Goal: Information Seeking & Learning: Learn about a topic

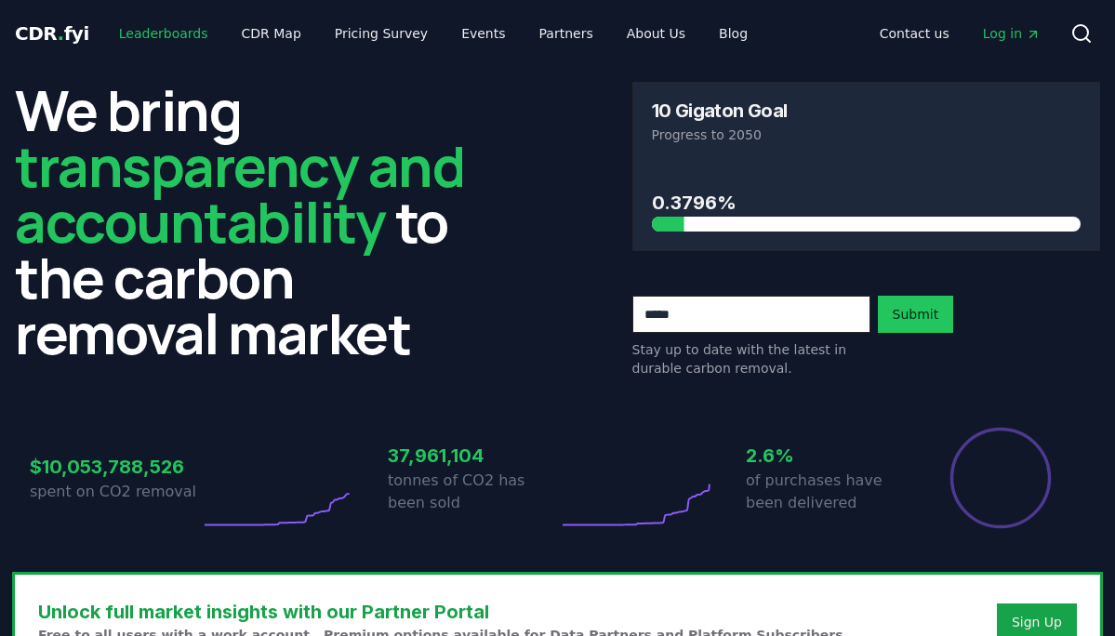
click at [178, 34] on link "Leaderboards" at bounding box center [163, 33] width 119 height 33
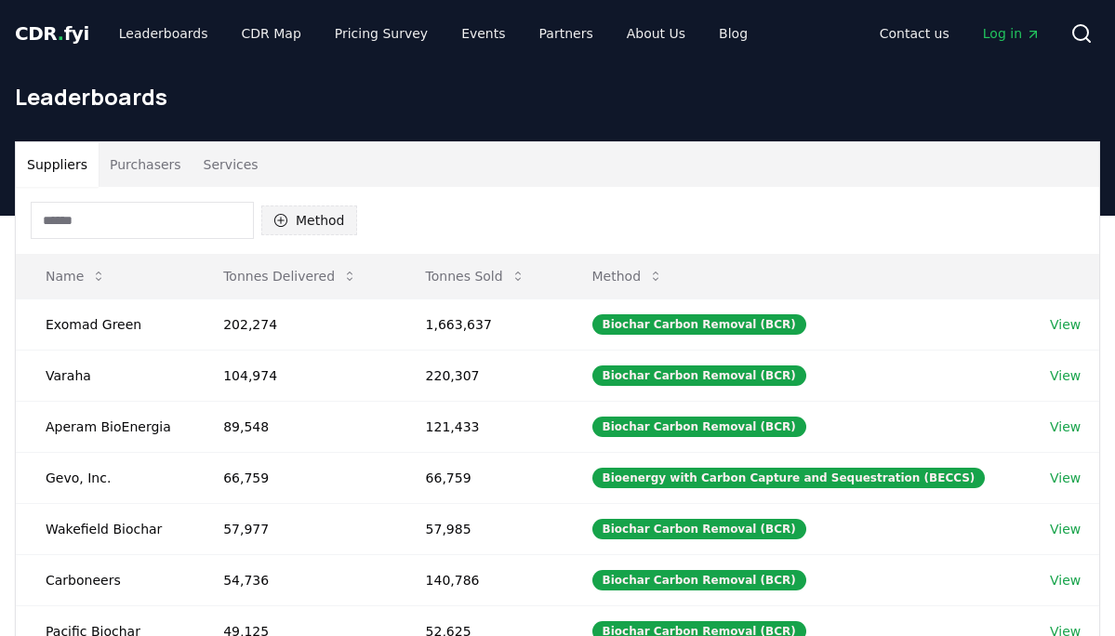
click at [330, 217] on button "Method" at bounding box center [309, 220] width 96 height 30
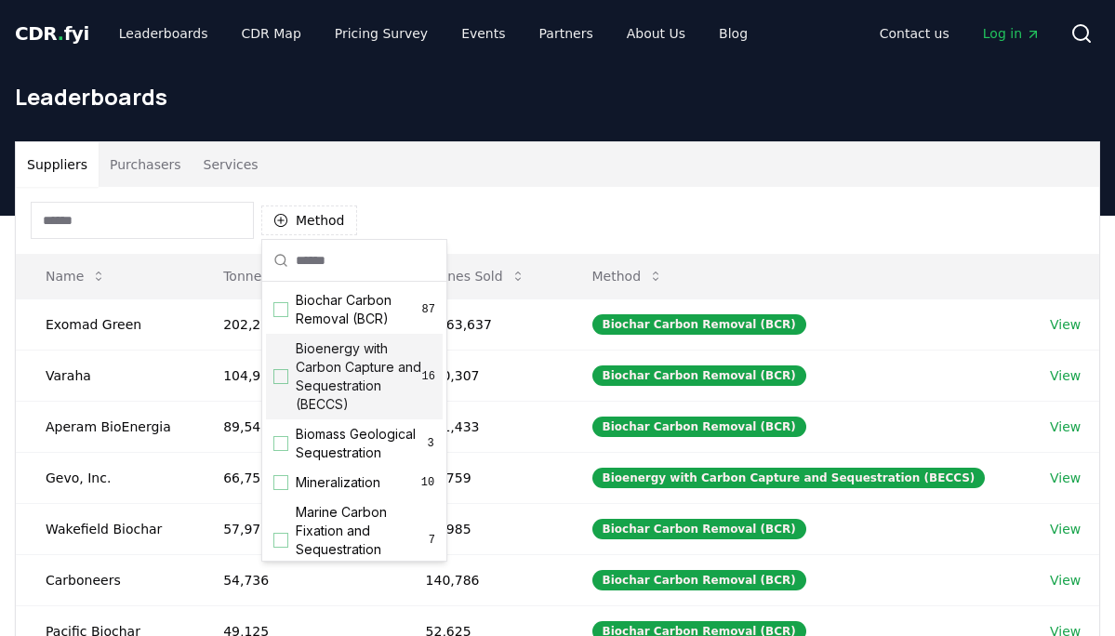
click at [372, 380] on span "Bioenergy with Carbon Capture and Sequestration (BECCS)" at bounding box center [359, 376] width 126 height 74
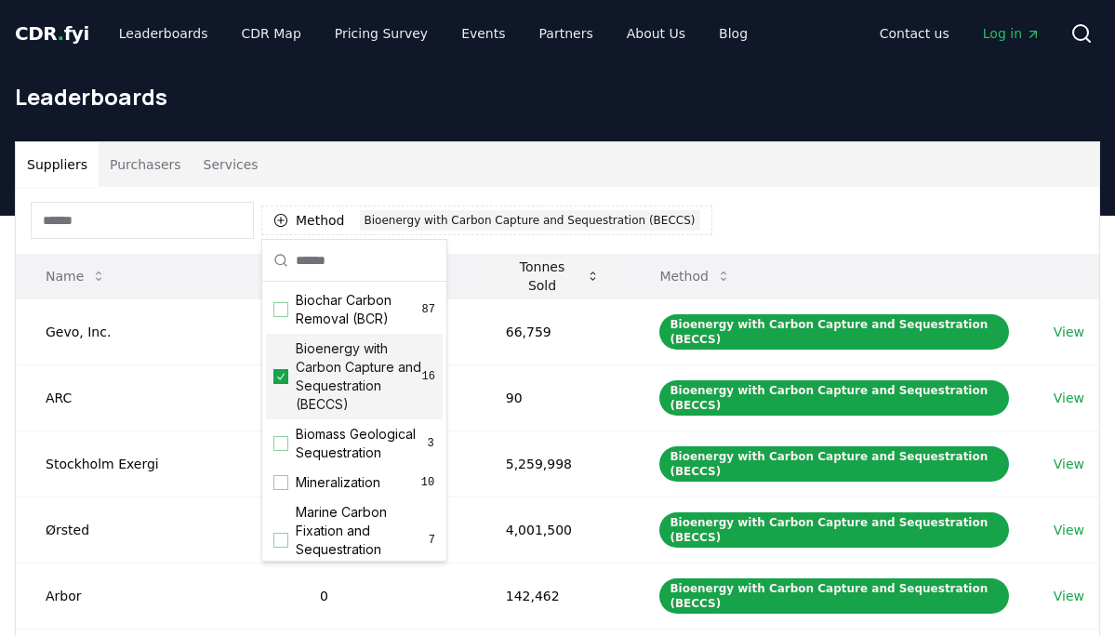
click at [541, 276] on button "Tonnes Sold" at bounding box center [553, 275] width 125 height 37
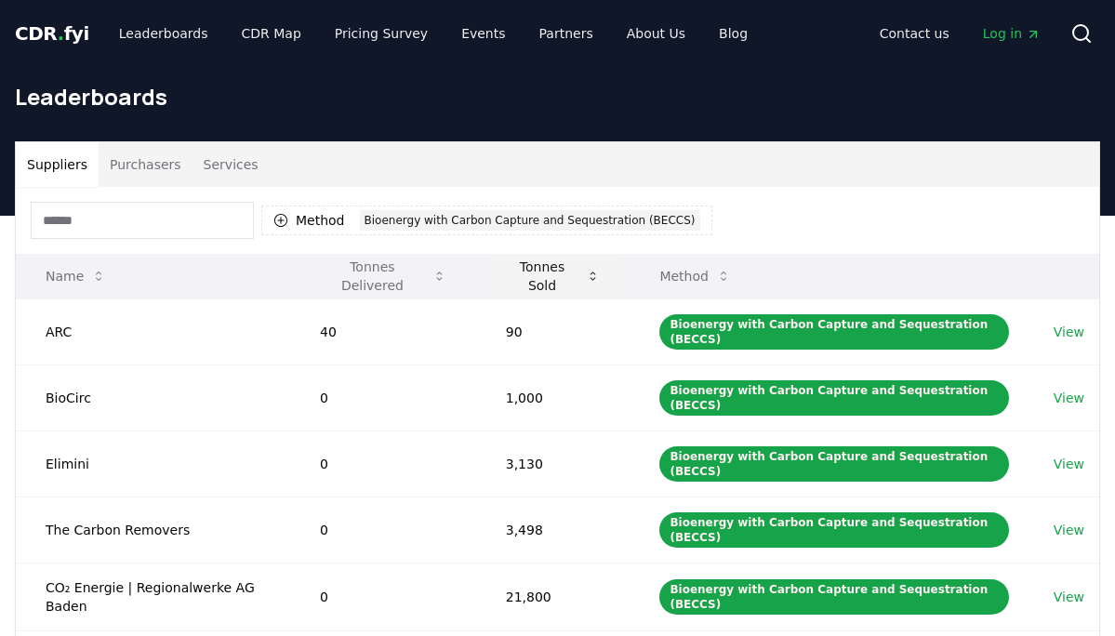
click at [541, 276] on button "Tonnes Sold" at bounding box center [553, 275] width 125 height 37
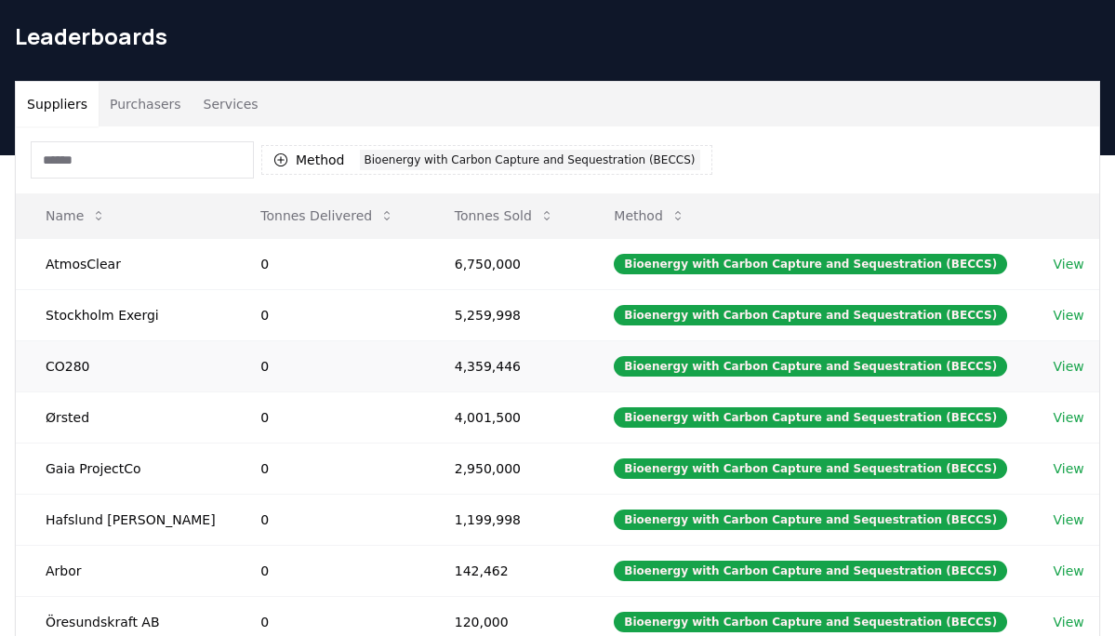
scroll to position [35, 0]
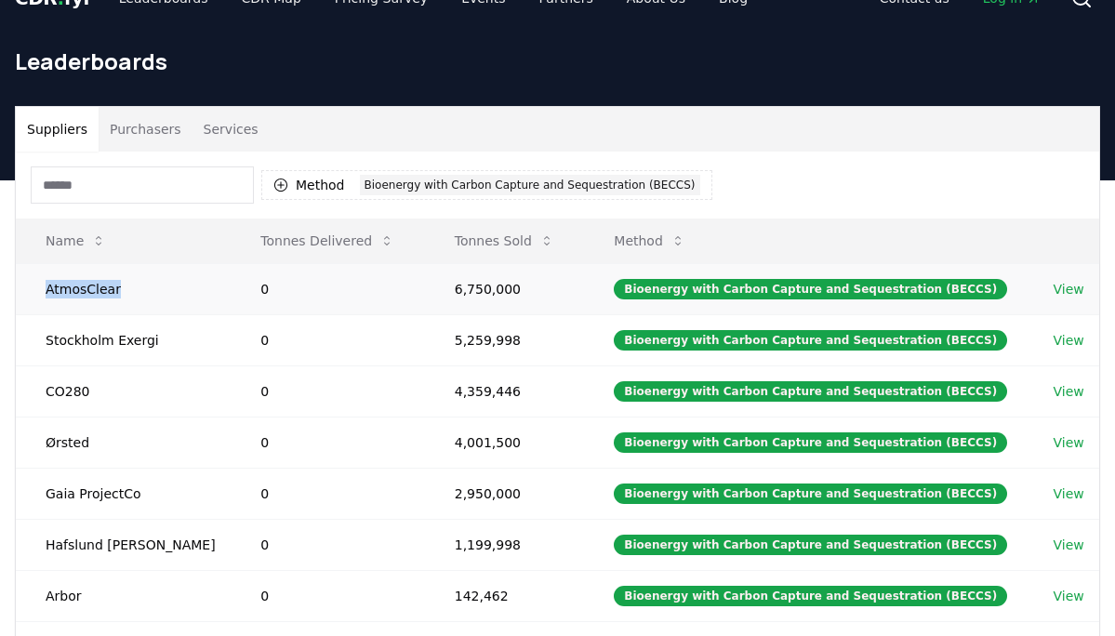
drag, startPoint x: 122, startPoint y: 288, endPoint x: 38, endPoint y: 291, distance: 83.7
click at [38, 291] on td "AtmosClear" at bounding box center [123, 288] width 215 height 51
copy td "AtmosClear"
click at [1056, 289] on link "View" at bounding box center [1068, 289] width 31 height 19
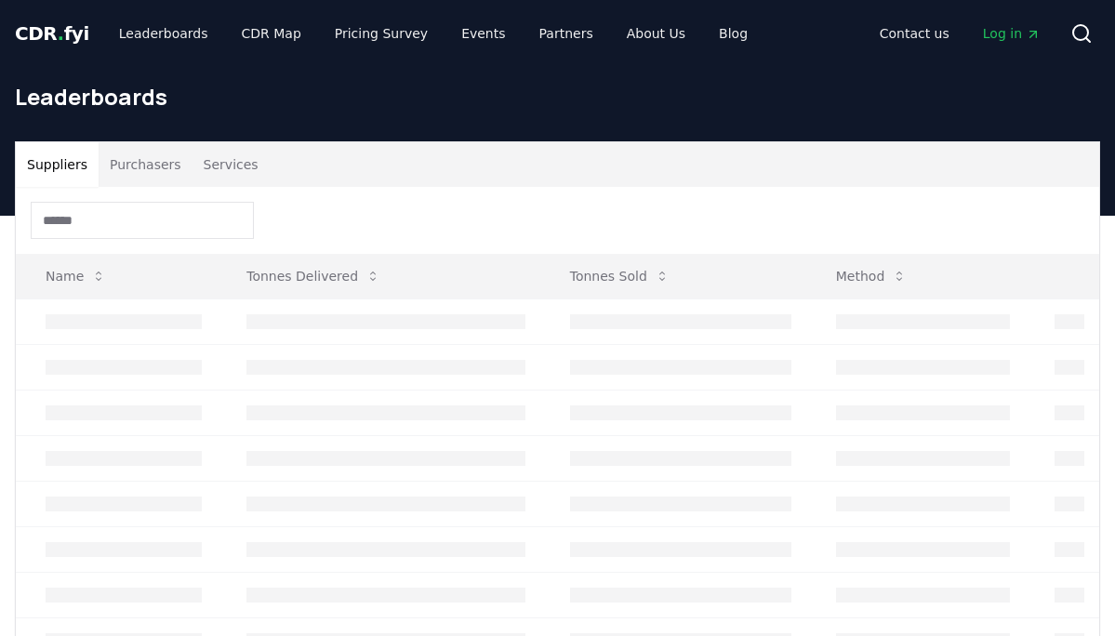
scroll to position [35, 0]
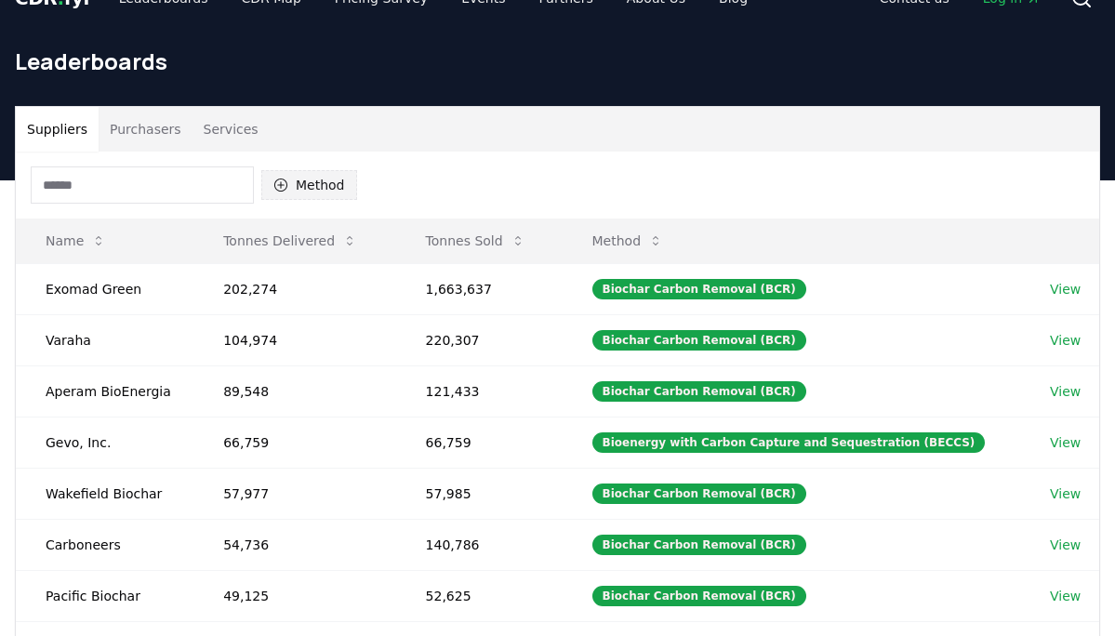
click at [315, 183] on button "Method" at bounding box center [309, 185] width 96 height 30
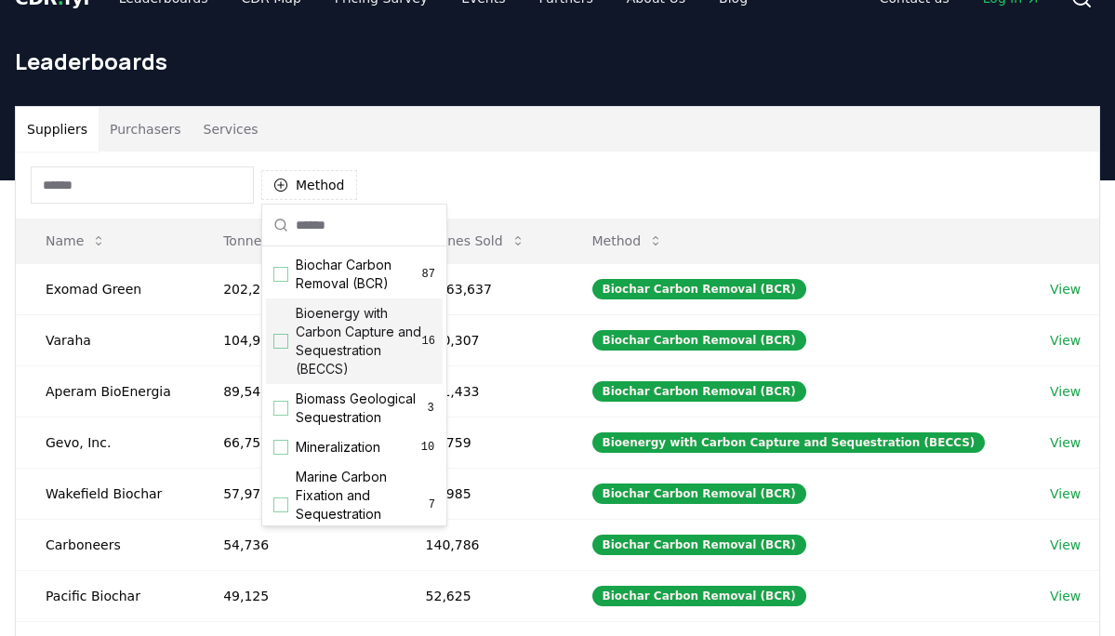
click at [354, 341] on span "Bioenergy with Carbon Capture and Sequestration (BECCS)" at bounding box center [359, 341] width 126 height 74
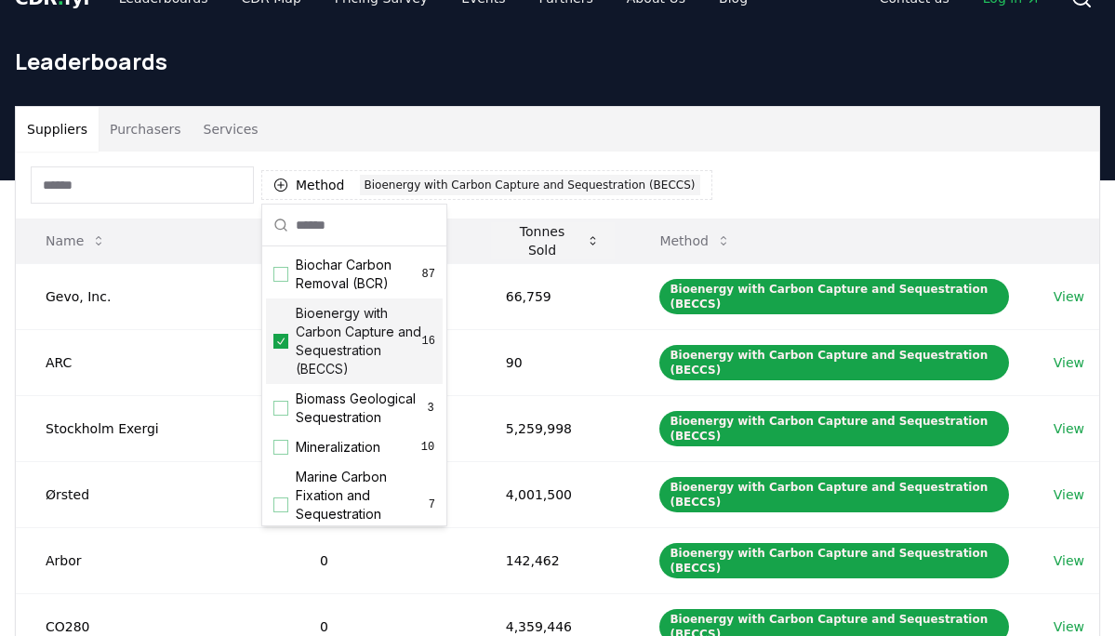
click at [553, 235] on button "Tonnes Sold" at bounding box center [553, 240] width 125 height 37
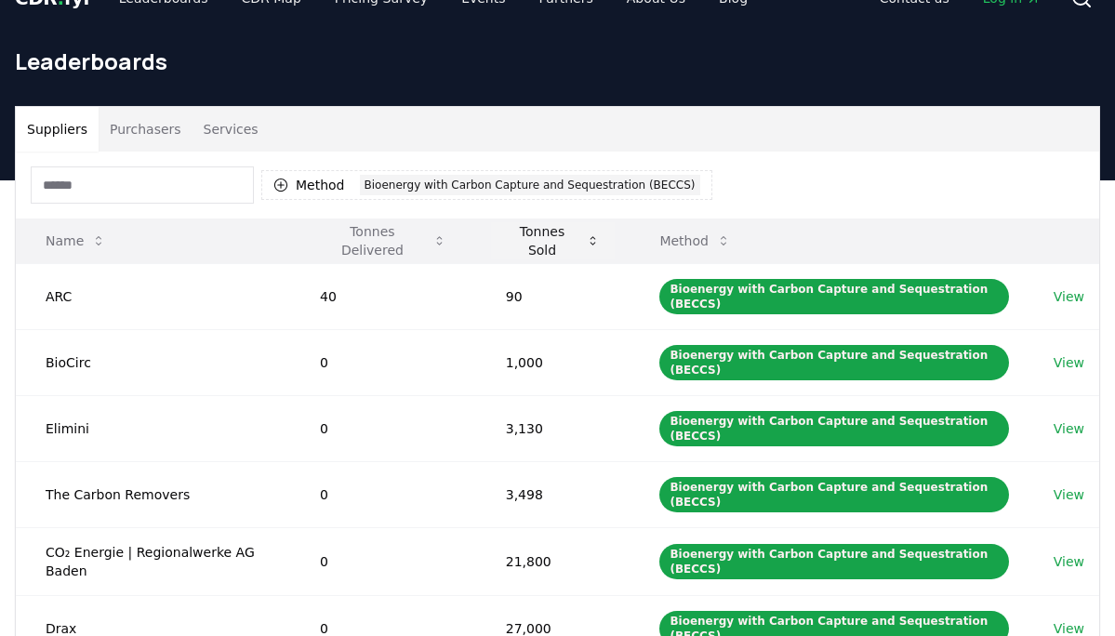
click at [553, 235] on button "Tonnes Sold" at bounding box center [553, 240] width 125 height 37
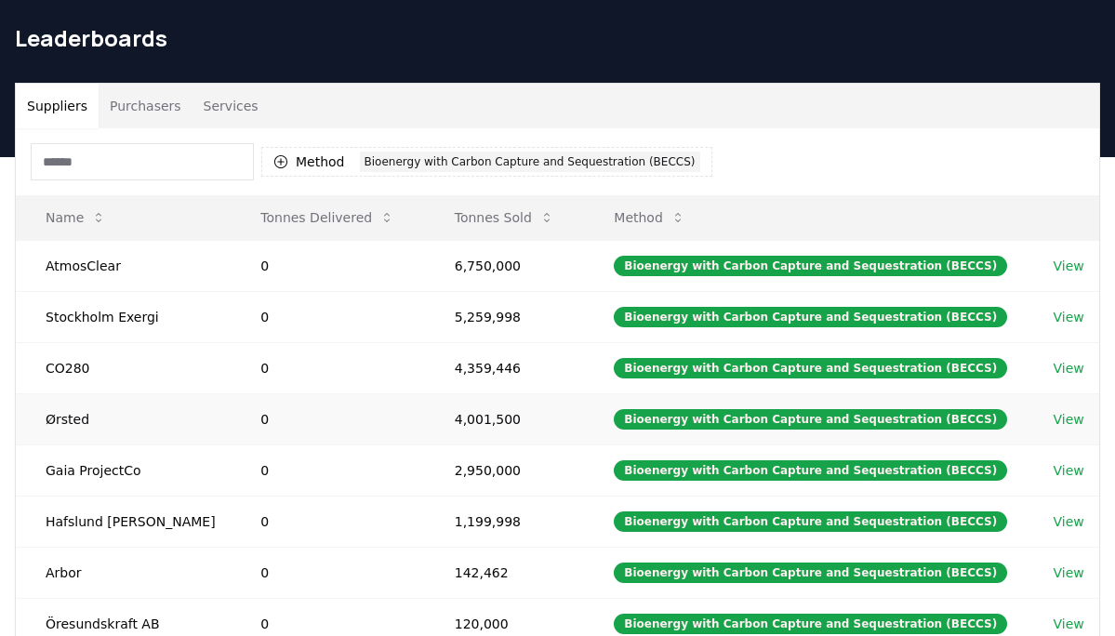
scroll to position [60, 0]
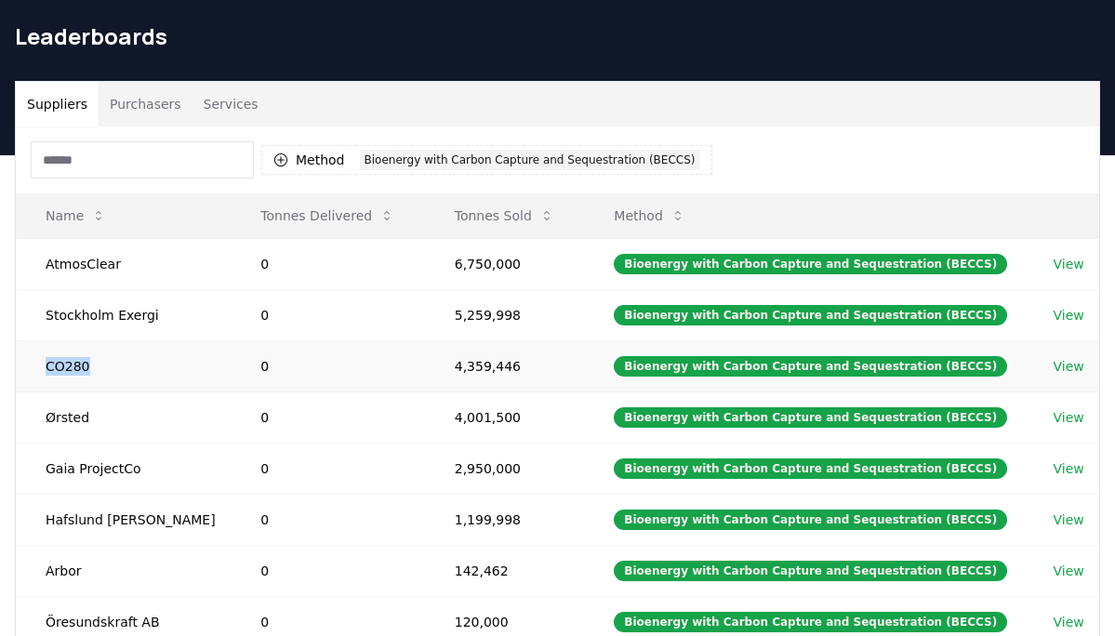
drag, startPoint x: 103, startPoint y: 364, endPoint x: 36, endPoint y: 369, distance: 67.1
click at [36, 369] on td "CO280" at bounding box center [123, 365] width 215 height 51
copy td "CO280"
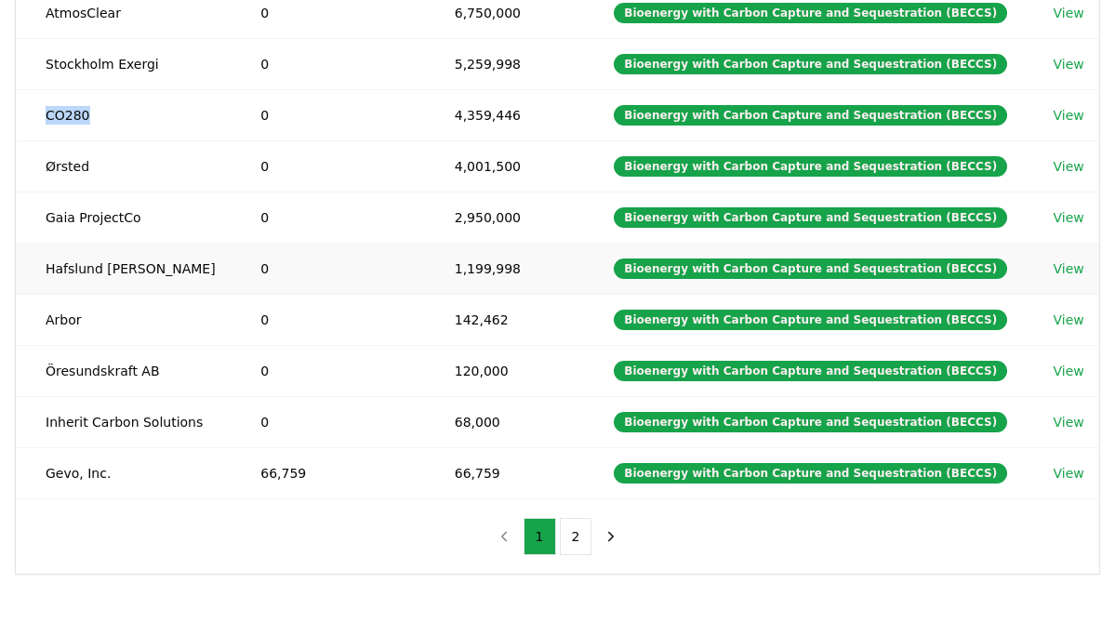
scroll to position [342, 0]
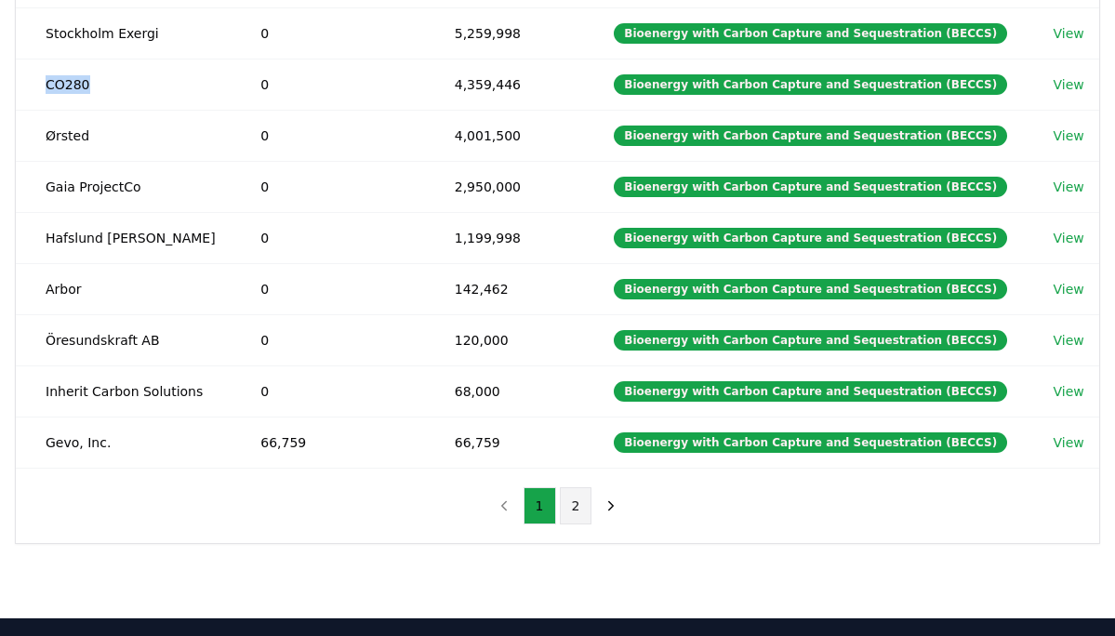
click at [577, 506] on button "2" at bounding box center [576, 505] width 33 height 37
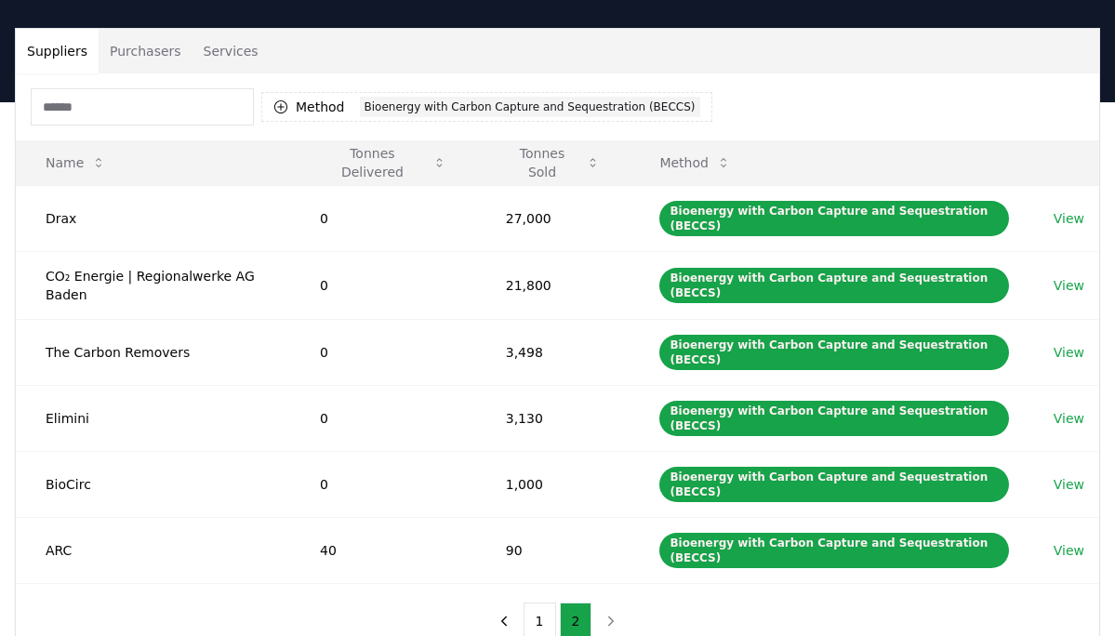
scroll to position [112, 0]
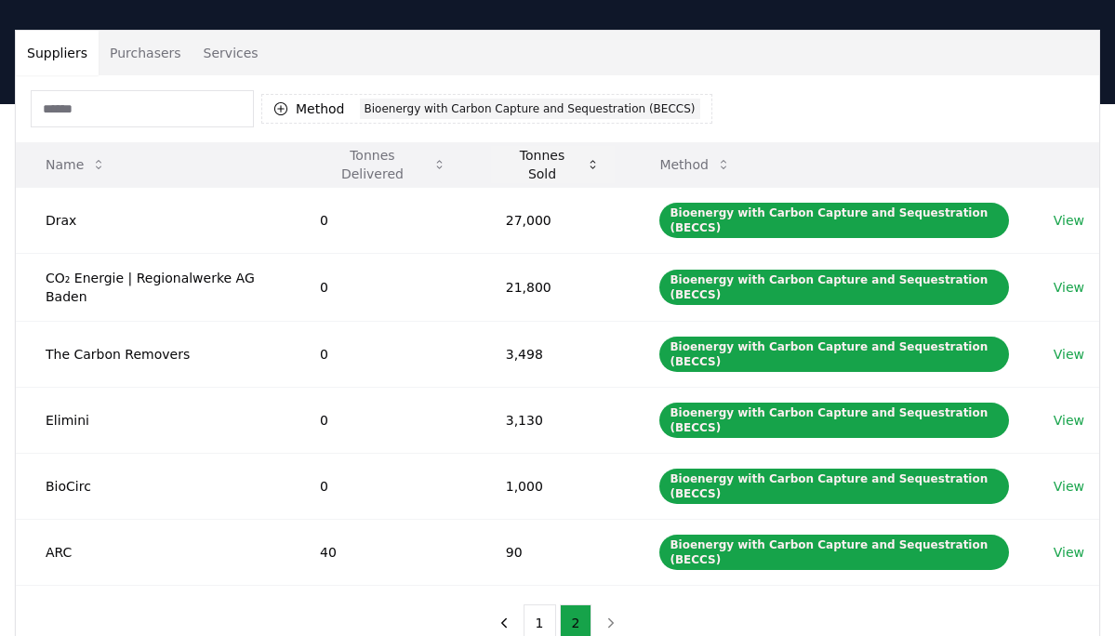
click at [551, 163] on button "Tonnes Sold" at bounding box center [553, 164] width 125 height 37
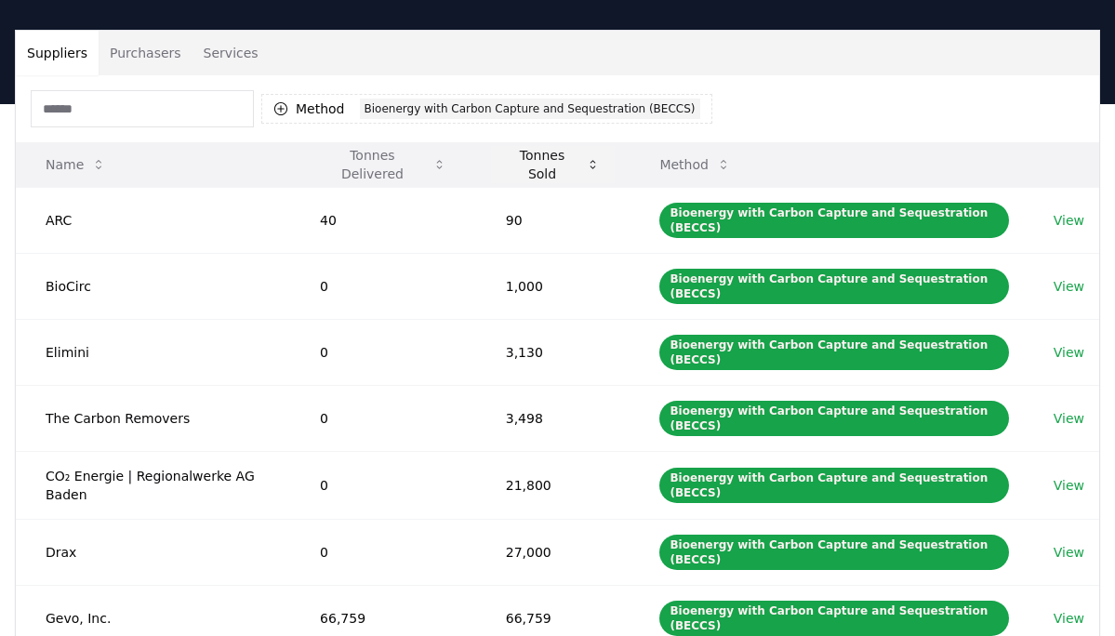
click at [551, 163] on button "Tonnes Sold" at bounding box center [553, 164] width 125 height 37
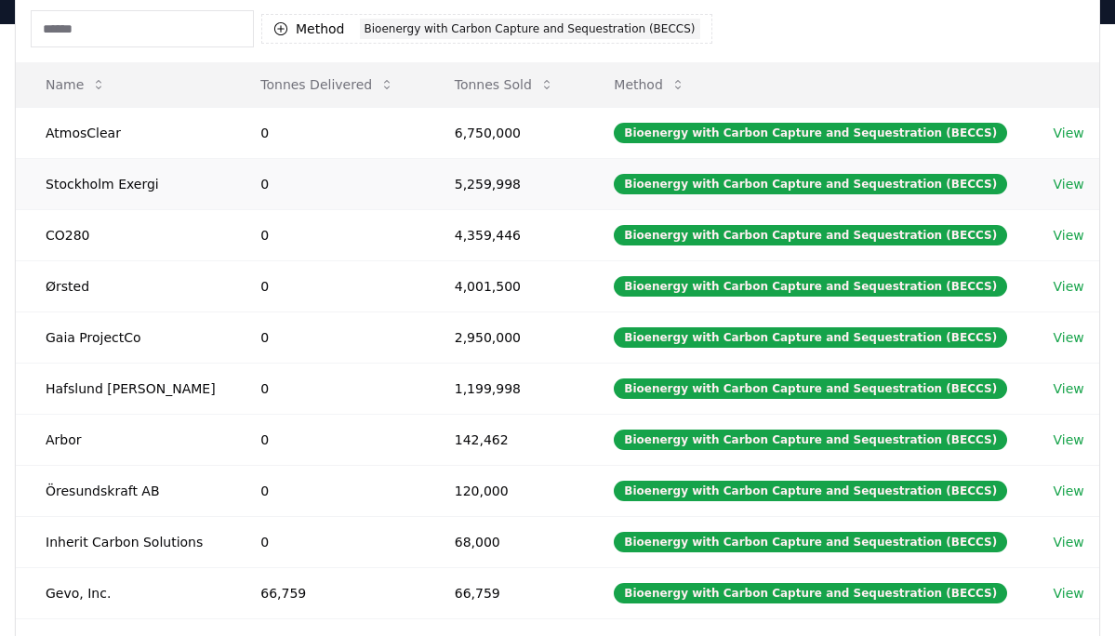
scroll to position [191, 0]
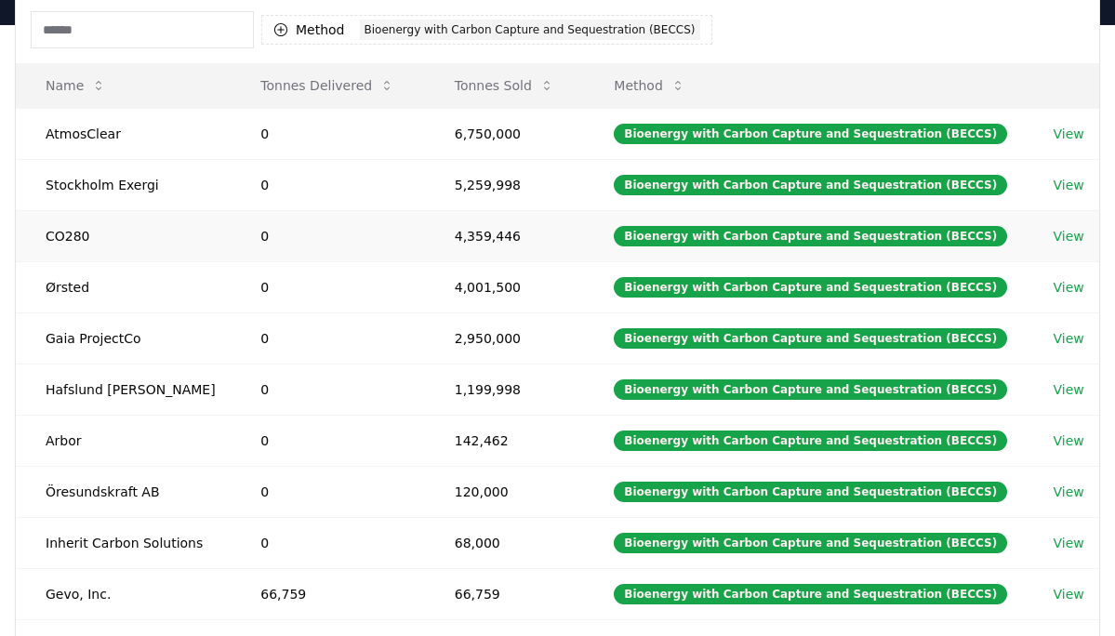
click at [1070, 236] on link "View" at bounding box center [1068, 236] width 31 height 19
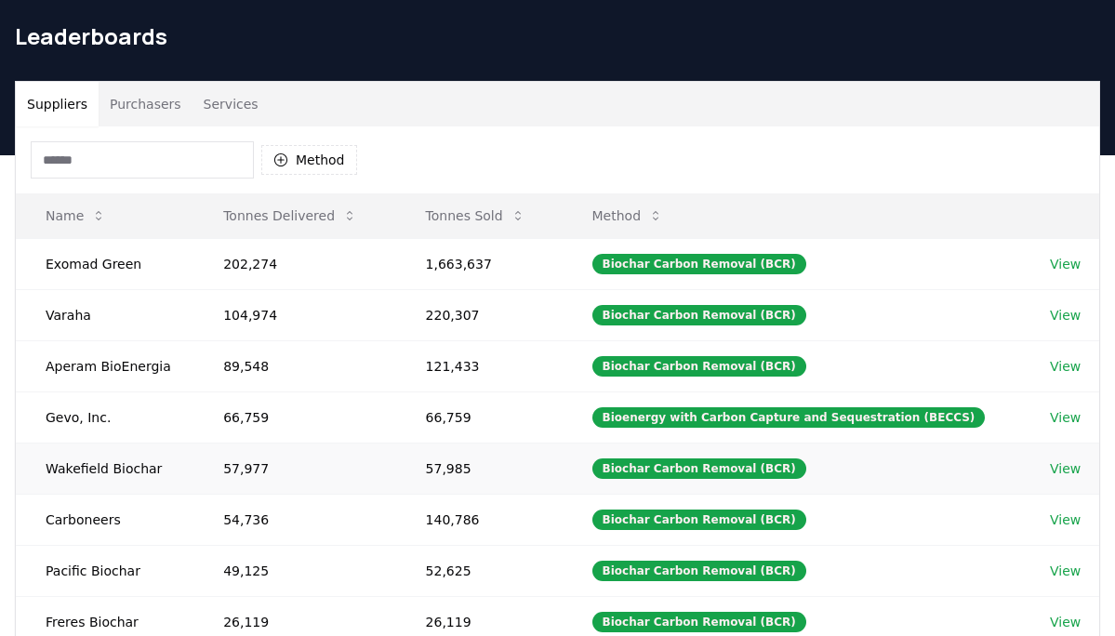
scroll to position [28, 0]
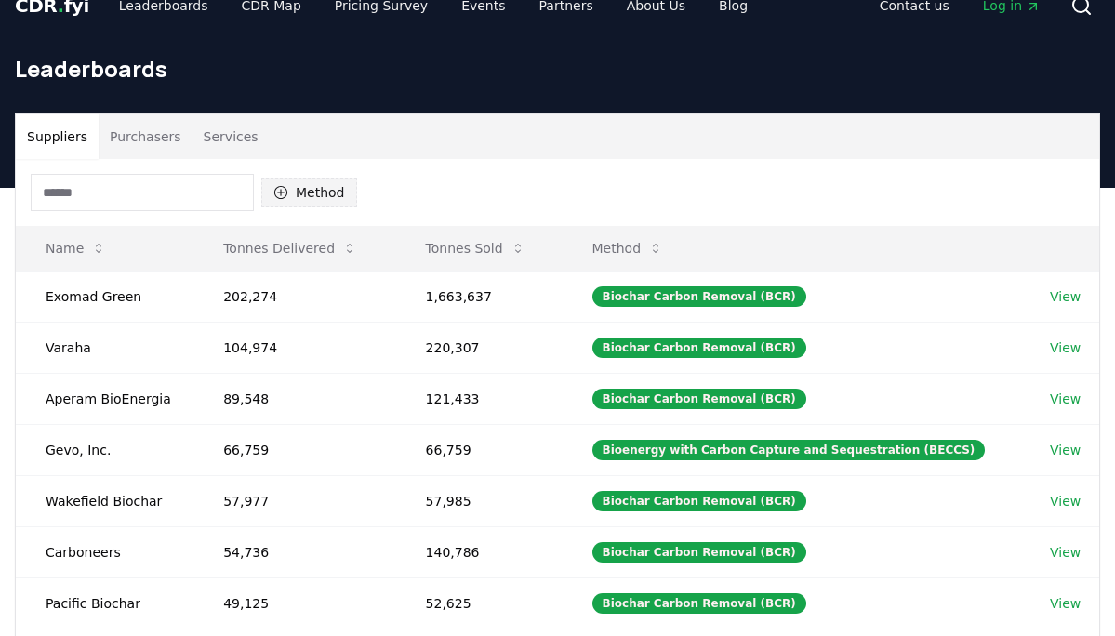
click at [350, 188] on button "Method" at bounding box center [309, 193] width 96 height 30
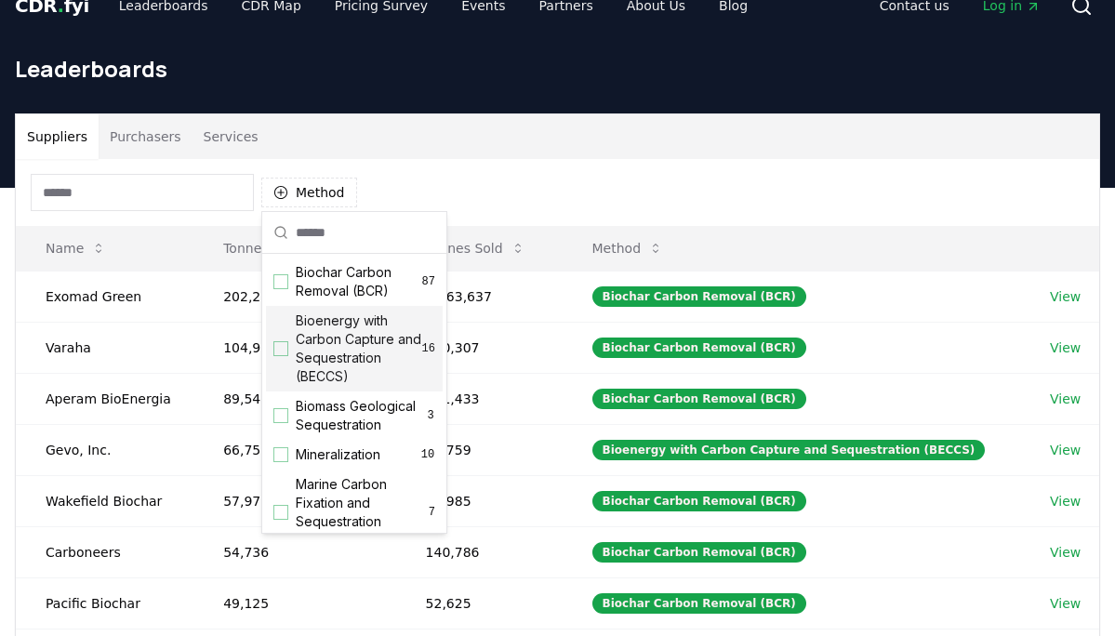
click at [383, 347] on span "Bioenergy with Carbon Capture and Sequestration (BECCS)" at bounding box center [359, 348] width 126 height 74
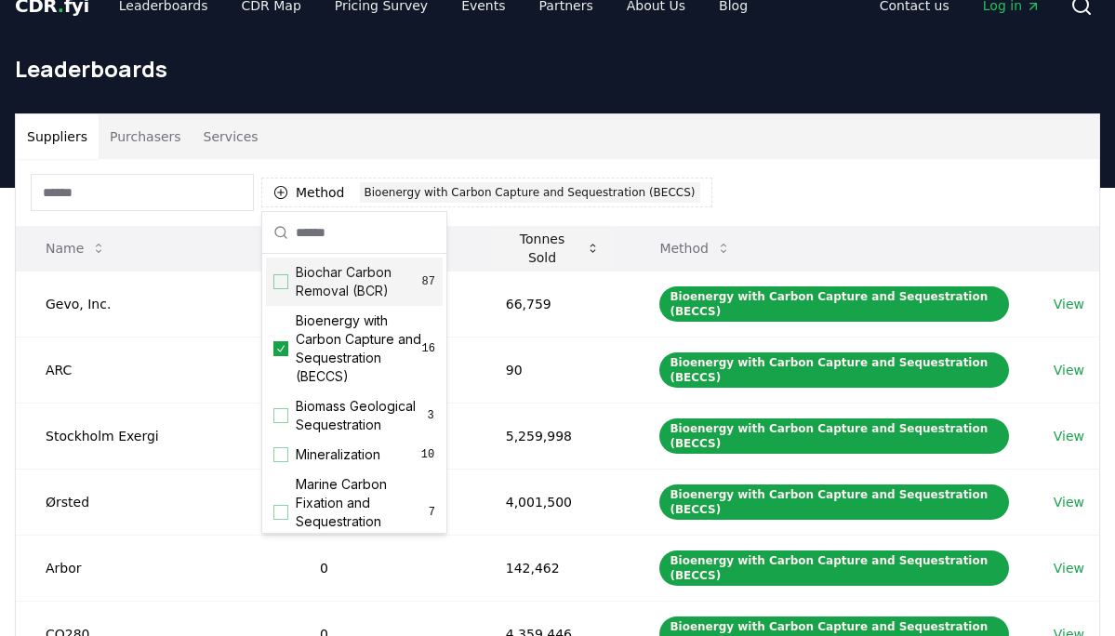
click at [548, 248] on button "Tonnes Sold" at bounding box center [553, 248] width 125 height 37
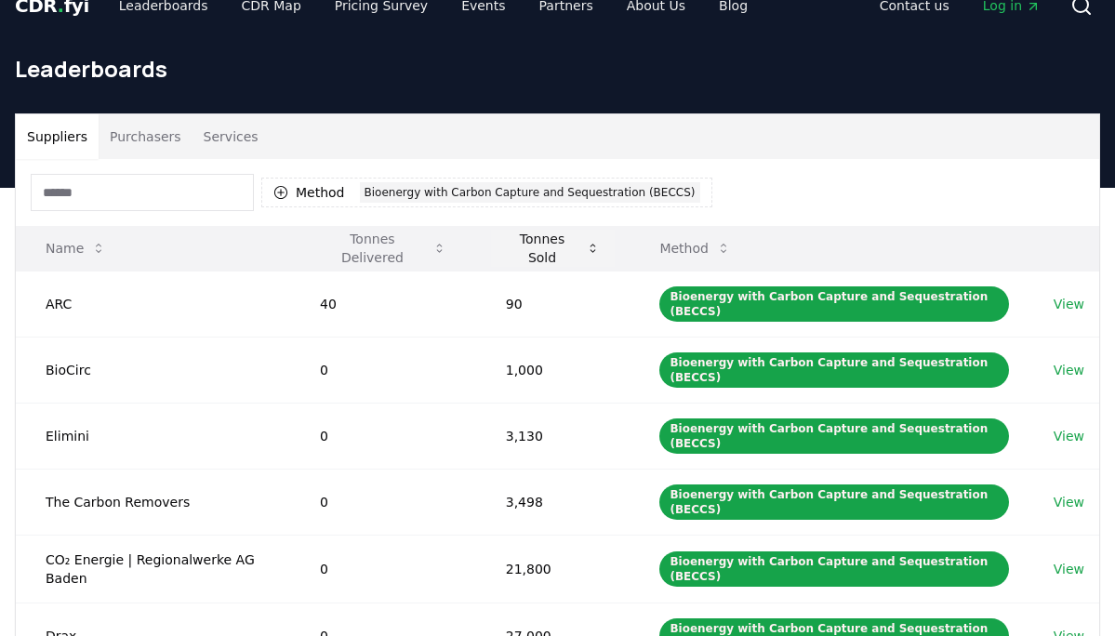
click at [548, 248] on button "Tonnes Sold" at bounding box center [553, 248] width 125 height 37
